Goal: Find specific page/section: Find specific page/section

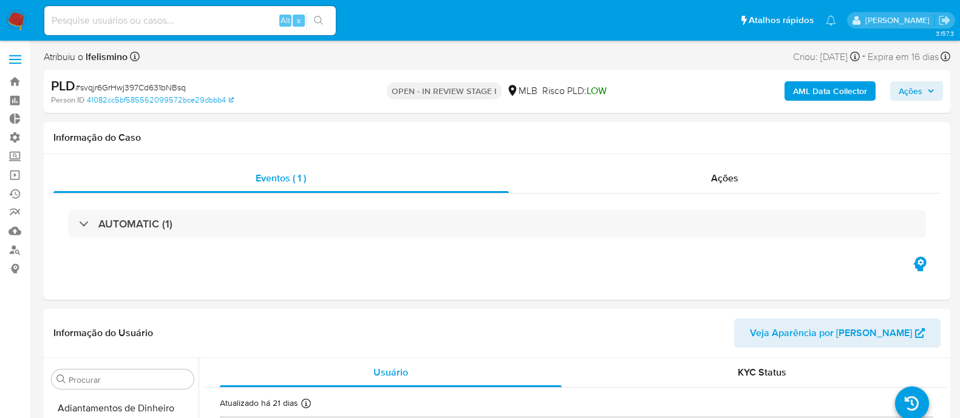
select select "10"
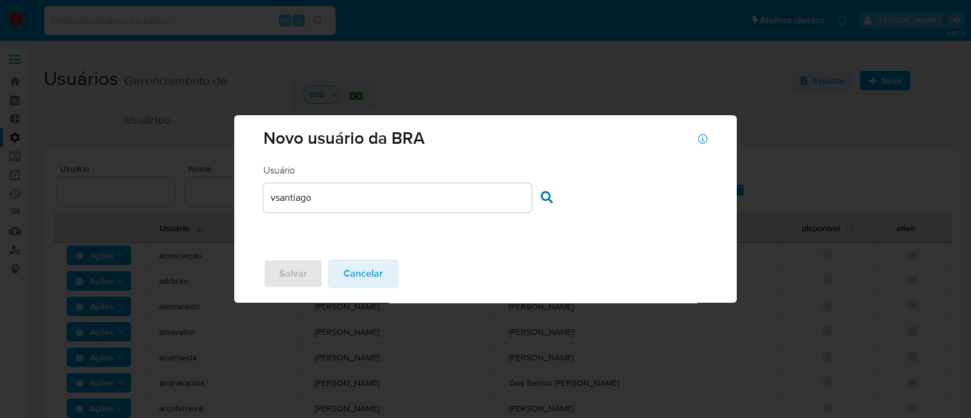
click at [437, 204] on input "vsantiago" at bounding box center [398, 198] width 268 height 16
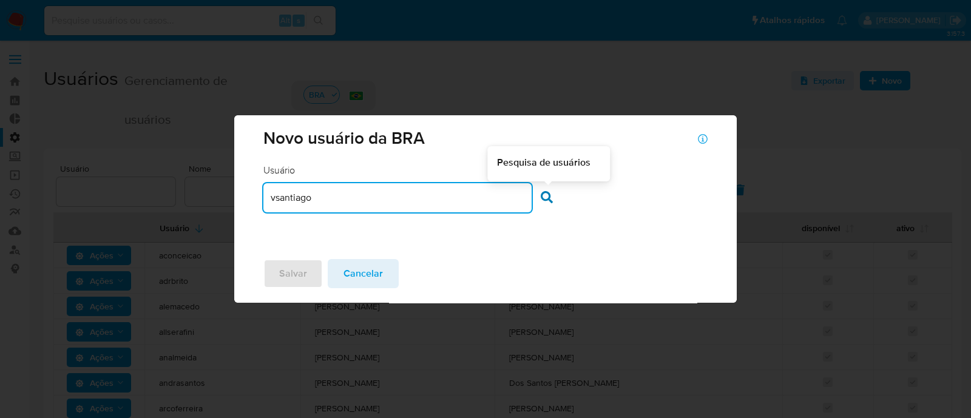
click at [542, 197] on icon at bounding box center [547, 197] width 12 height 12
